Goal: Task Accomplishment & Management: Use online tool/utility

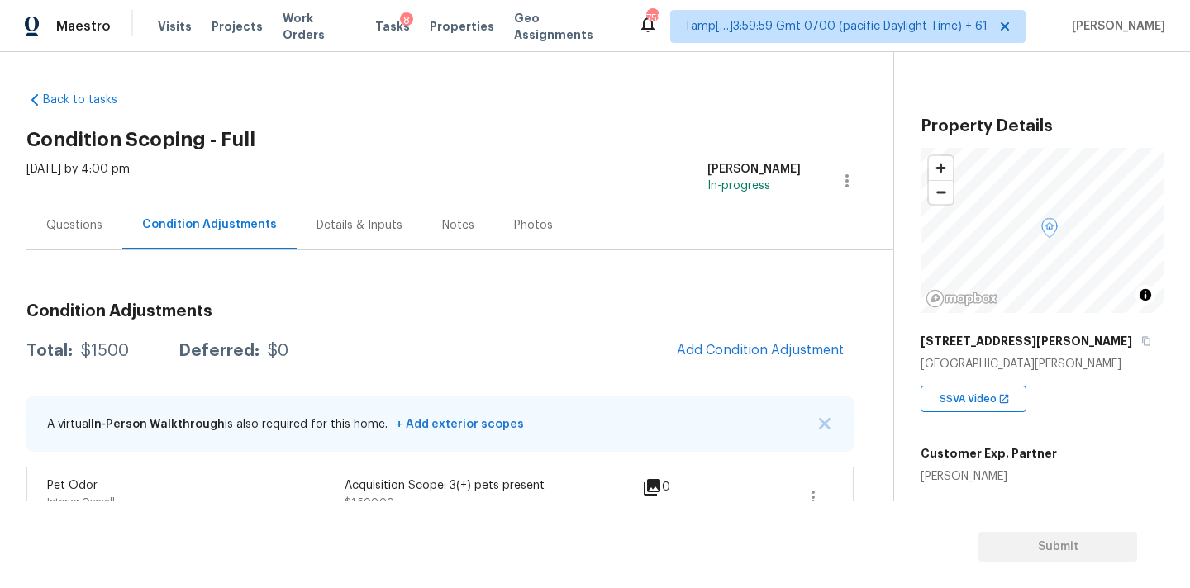
scroll to position [31, 0]
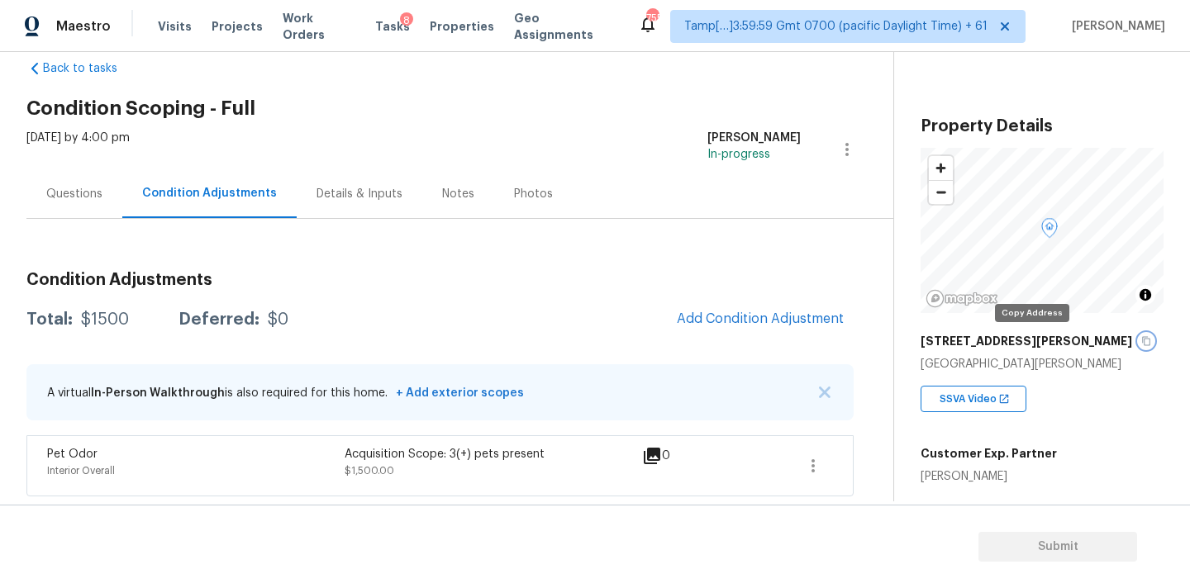
click at [1141, 342] on icon "button" at bounding box center [1146, 341] width 10 height 10
click at [1141, 343] on icon "button" at bounding box center [1146, 341] width 10 height 10
click at [732, 318] on span "Add Condition Adjustment" at bounding box center [760, 318] width 167 height 15
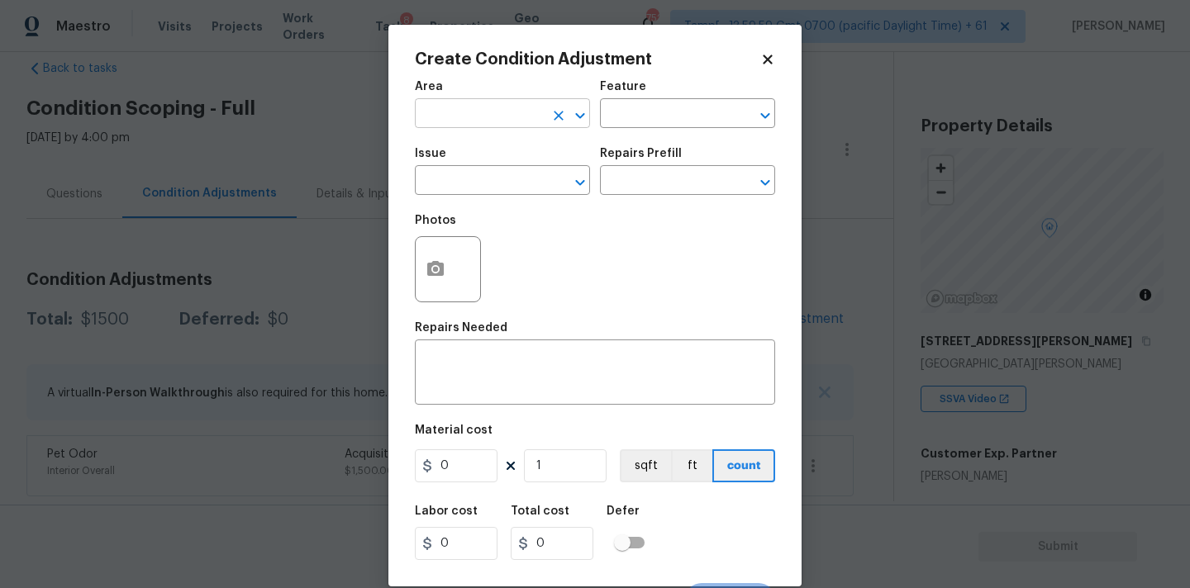
click at [482, 113] on input "text" at bounding box center [479, 115] width 129 height 26
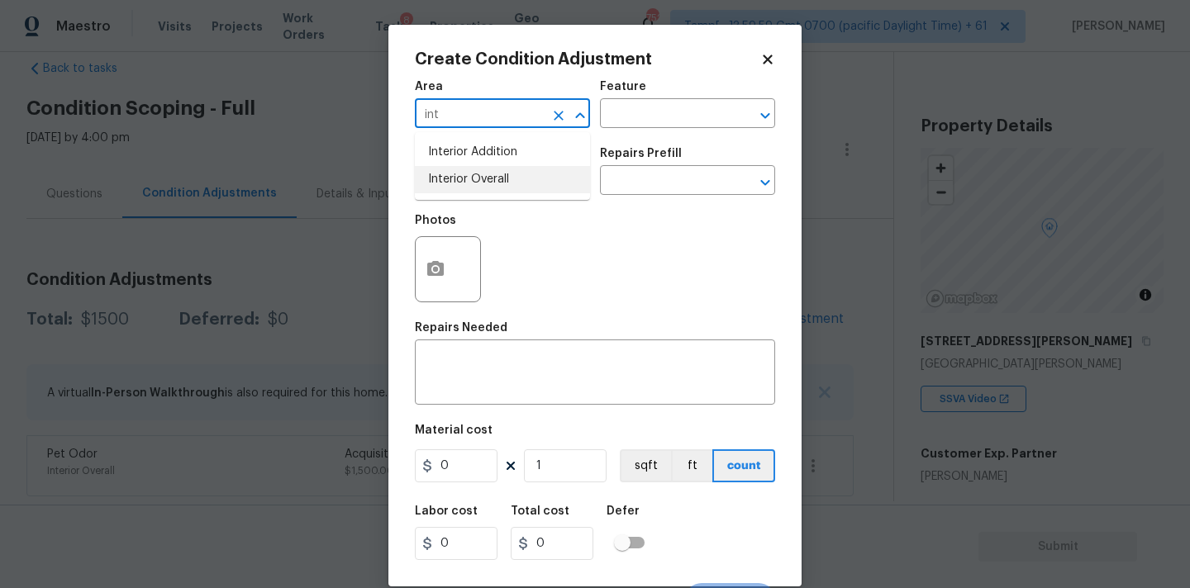
click at [472, 183] on li "Interior Overall" at bounding box center [502, 179] width 175 height 27
type input "Interior Overall"
click at [472, 183] on input "text" at bounding box center [479, 182] width 129 height 26
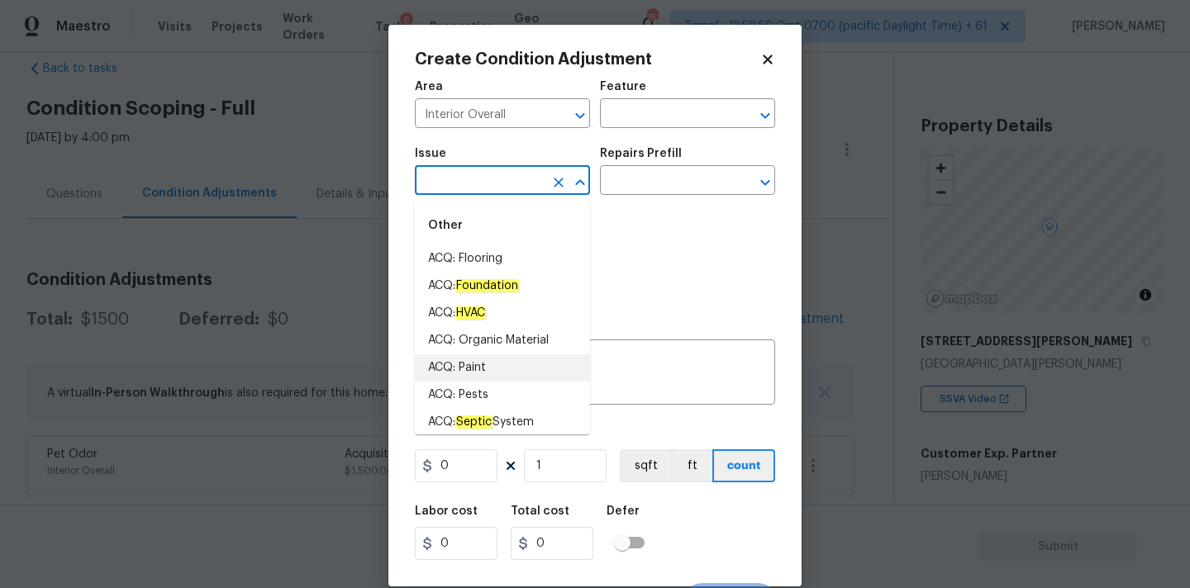
click at [482, 366] on li "ACQ: Paint" at bounding box center [502, 367] width 175 height 27
type input "ACQ: Paint"
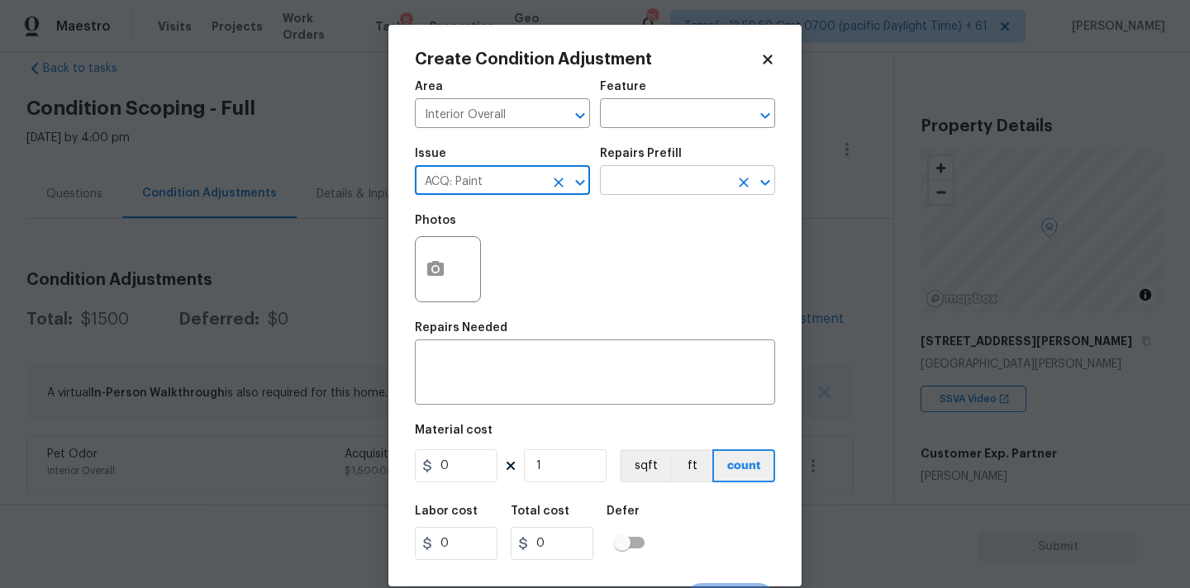
click at [668, 174] on input "text" at bounding box center [664, 182] width 129 height 26
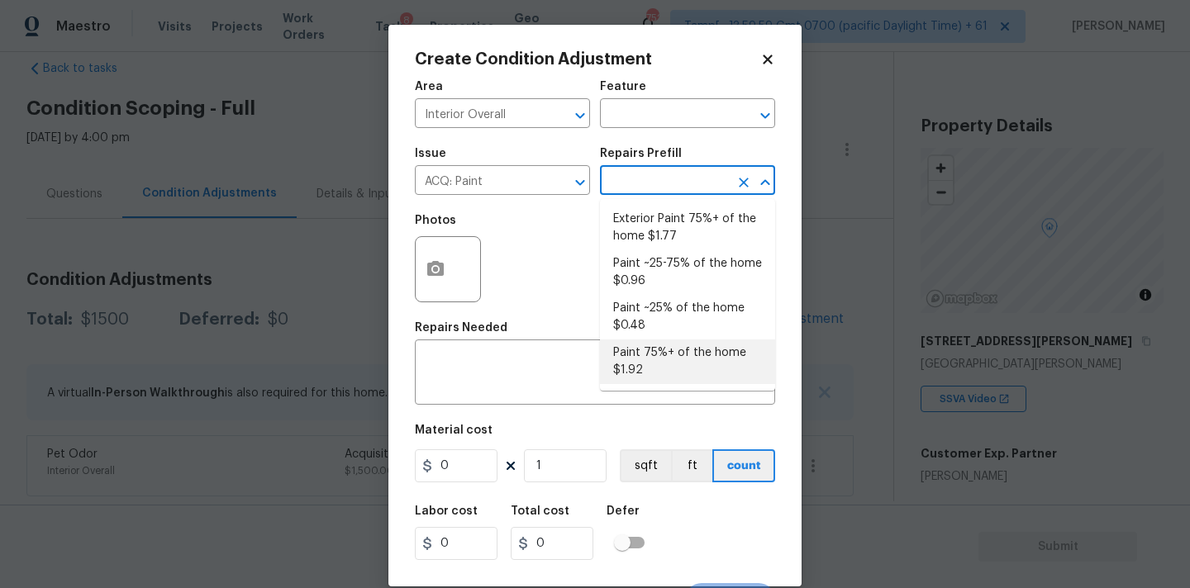
click at [646, 361] on li "Paint 75%+ of the home $1.92" at bounding box center [687, 362] width 175 height 45
type input "Acquisition"
type textarea "Acquisition Scope: 75%+ of the home will likely require interior paint"
type input "1.92"
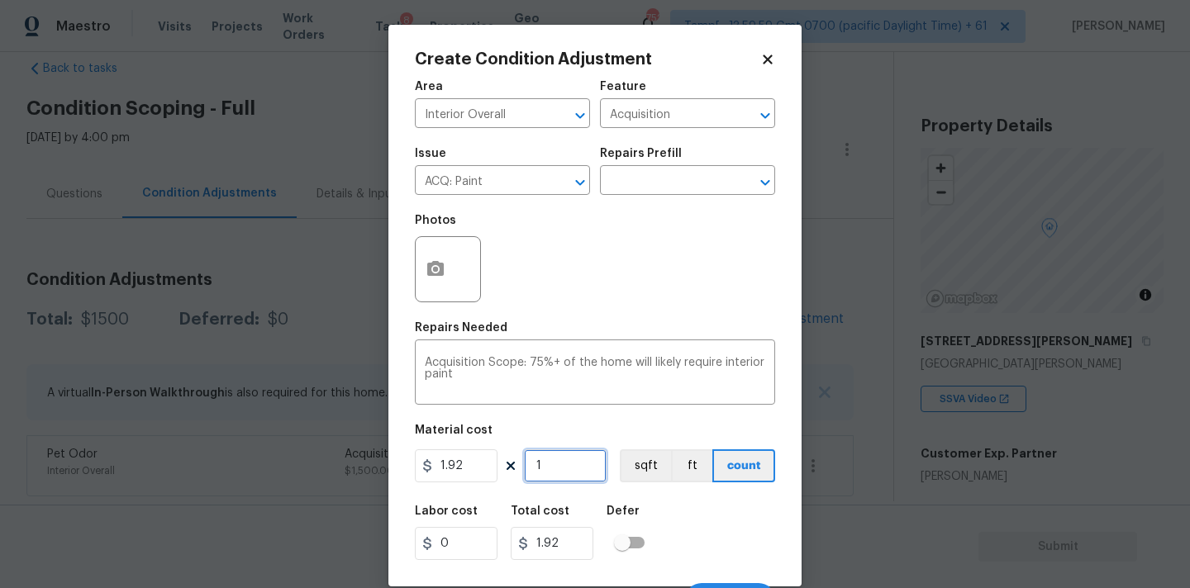
click at [563, 472] on input "1" at bounding box center [565, 465] width 83 height 33
type input "11"
type input "21.12"
type input "115"
type input "220.8"
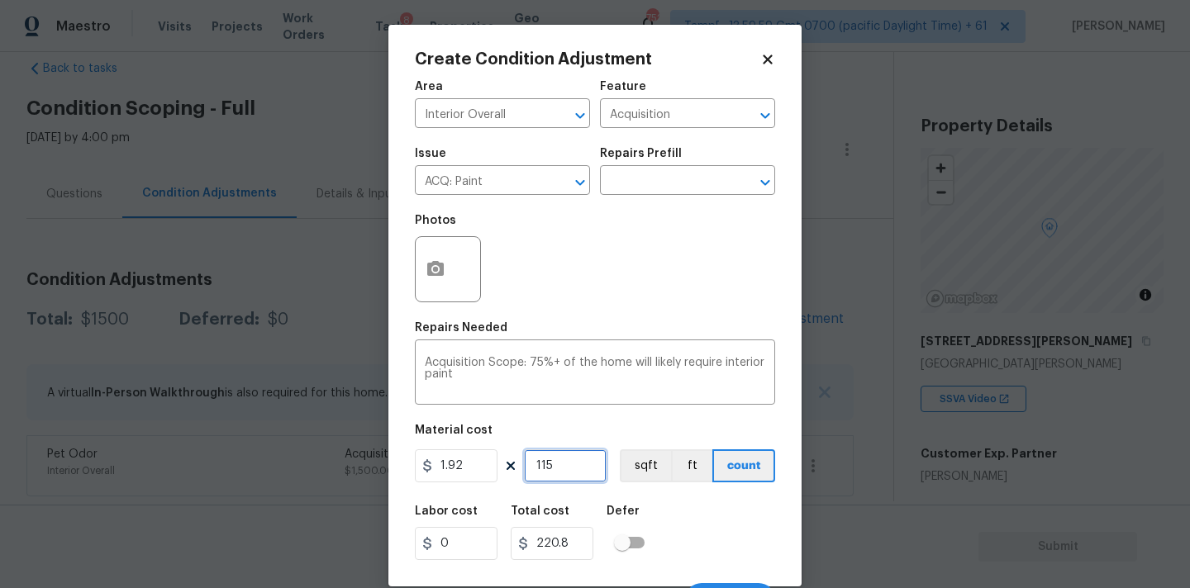
type input "1150"
type input "2208"
type input "1150"
click at [435, 271] on circle "button" at bounding box center [435, 269] width 5 height 5
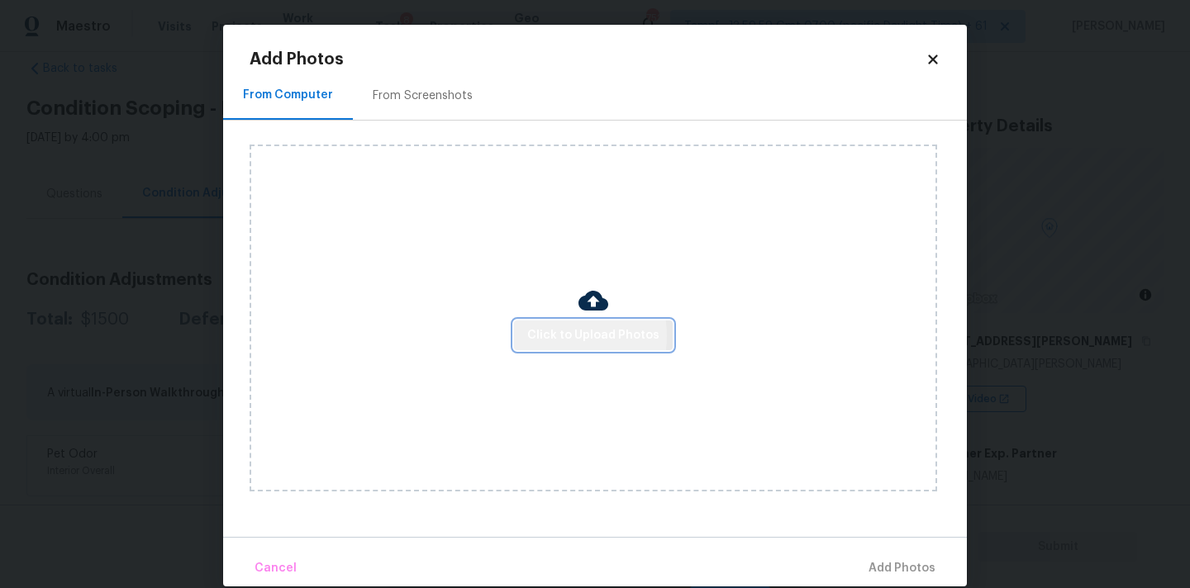
click at [556, 335] on span "Click to Upload Photos" at bounding box center [593, 335] width 132 height 21
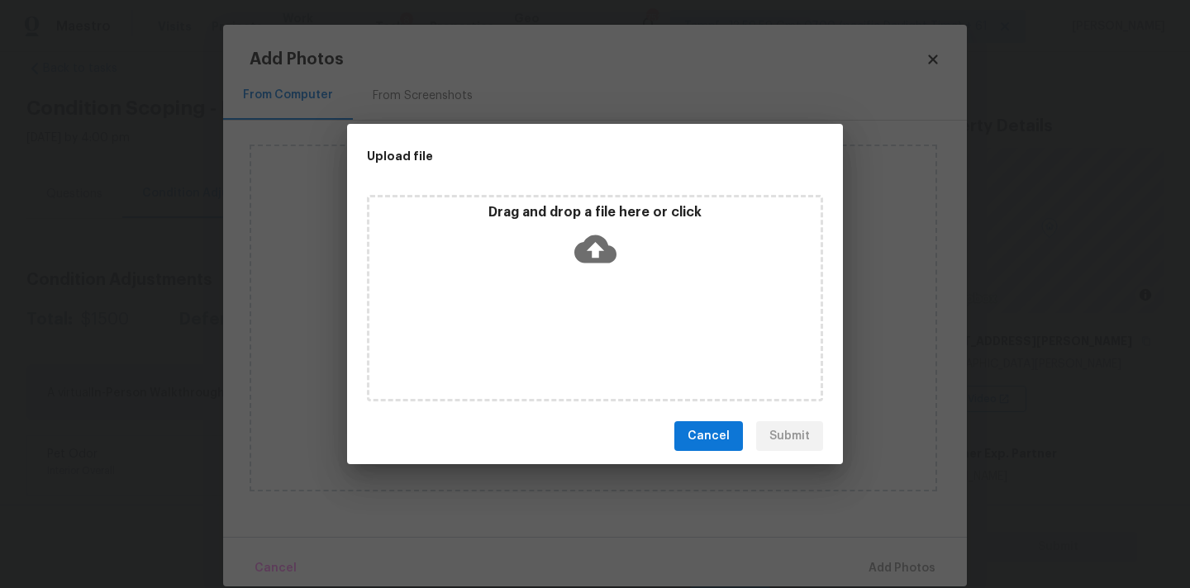
click at [596, 242] on icon at bounding box center [595, 249] width 42 height 42
